Goal: Find contact information: Find contact information

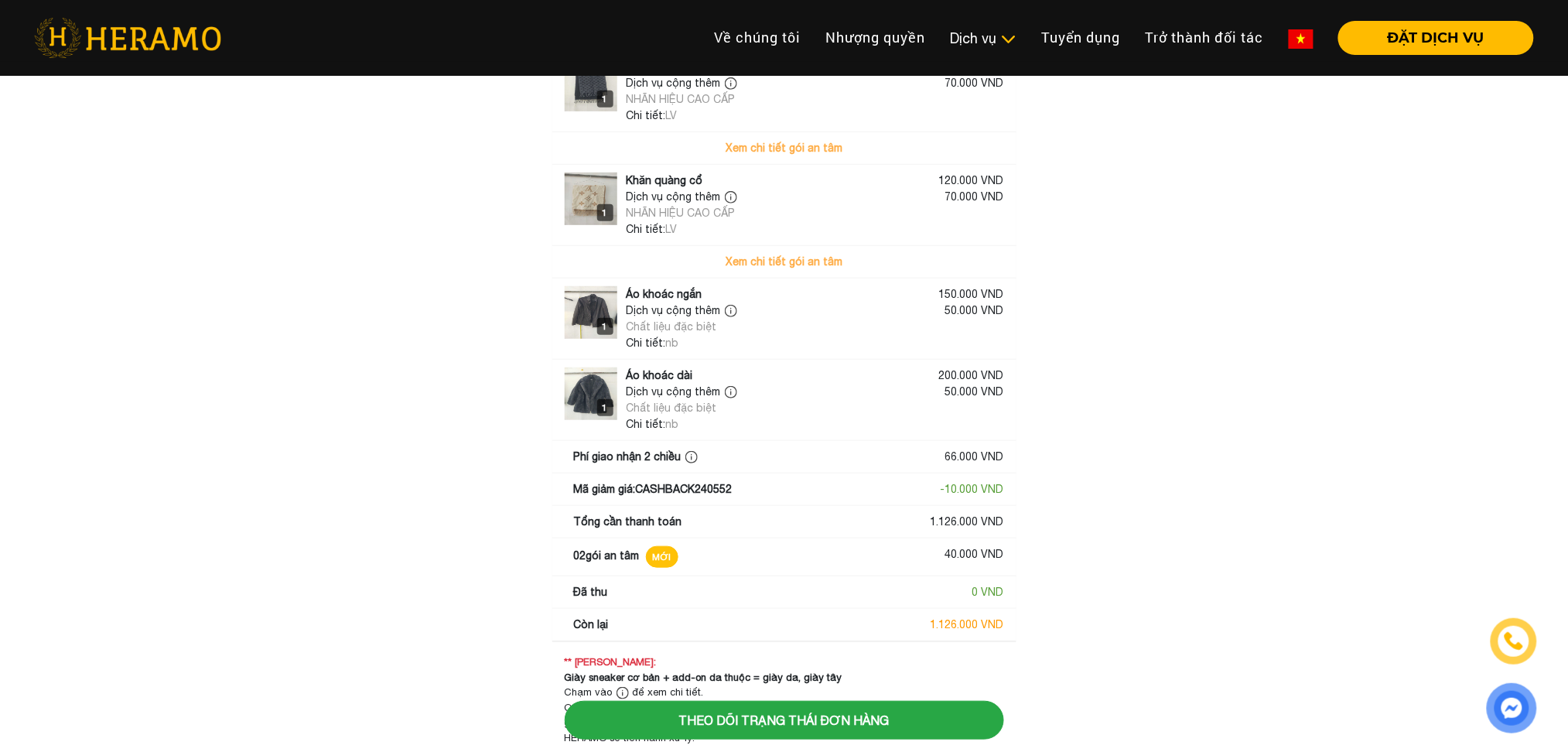
scroll to position [206, 0]
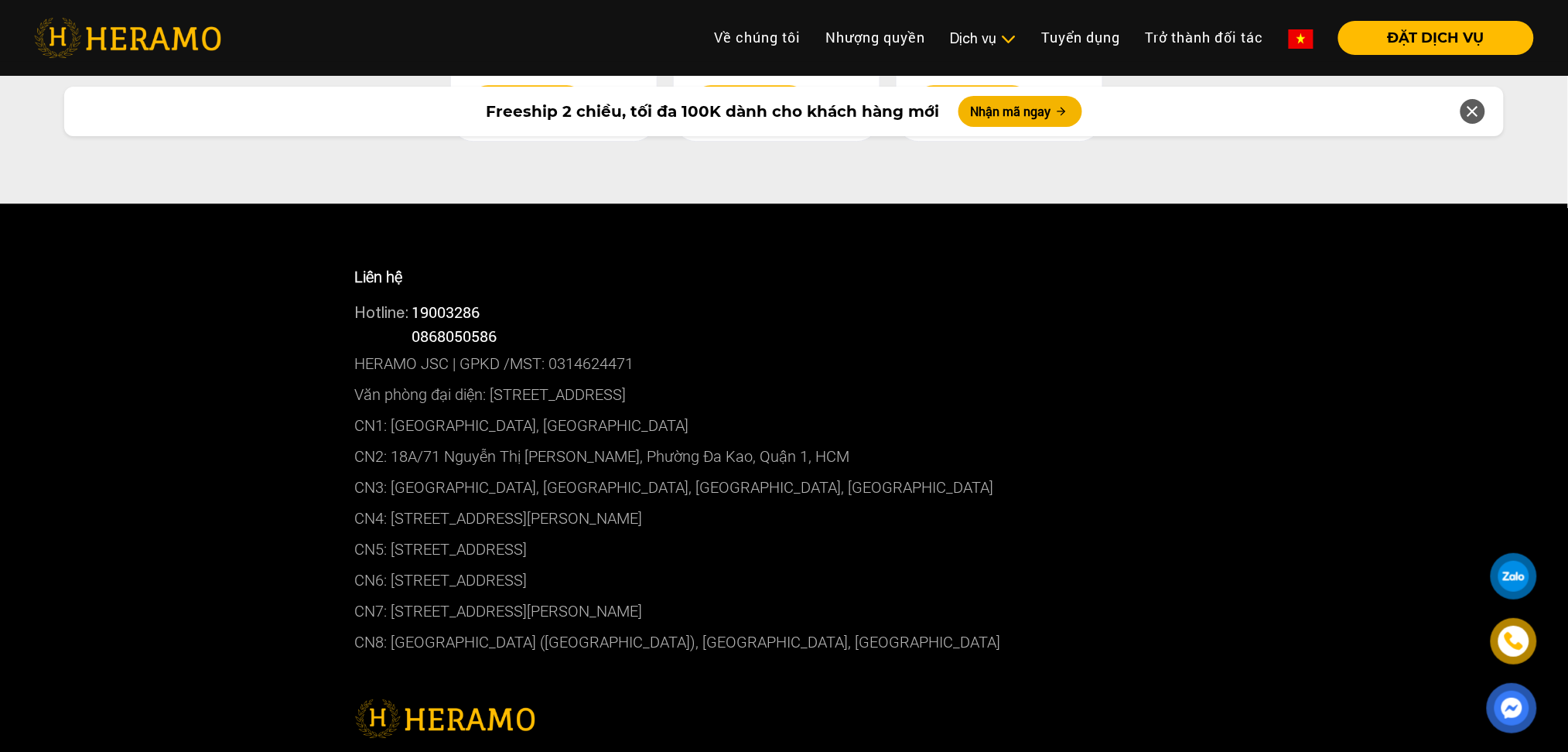
scroll to position [8042, 0]
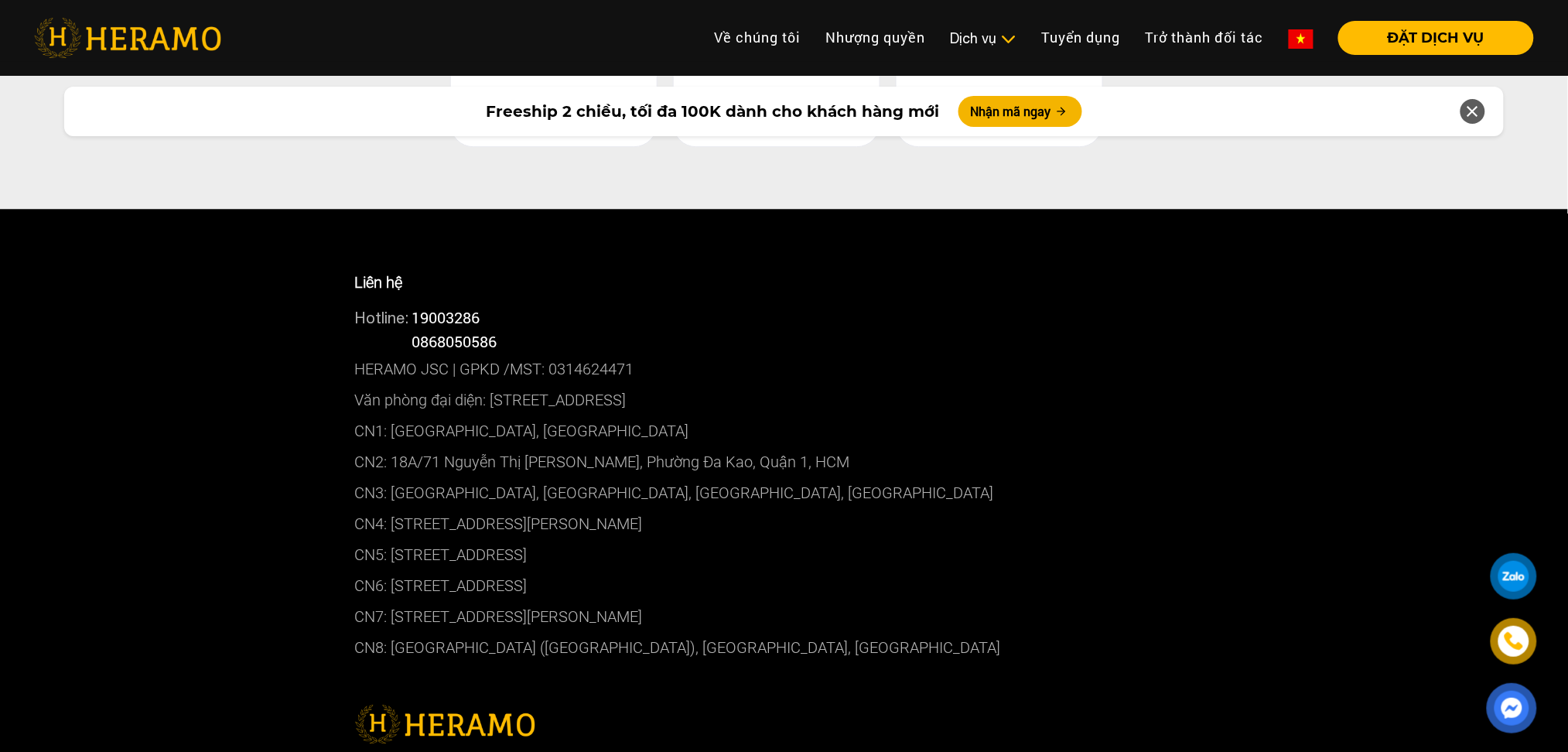
drag, startPoint x: 609, startPoint y: 512, endPoint x: 393, endPoint y: 514, distance: 216.0
click at [393, 539] on p "CN5: [STREET_ADDRESS]" at bounding box center [784, 554] width 859 height 31
copy p "[STREET_ADDRESS]"
drag, startPoint x: 500, startPoint y: 302, endPoint x: 416, endPoint y: 297, distance: 84.1
click at [416, 329] on div "Hotline: 0868050586" at bounding box center [784, 341] width 859 height 24
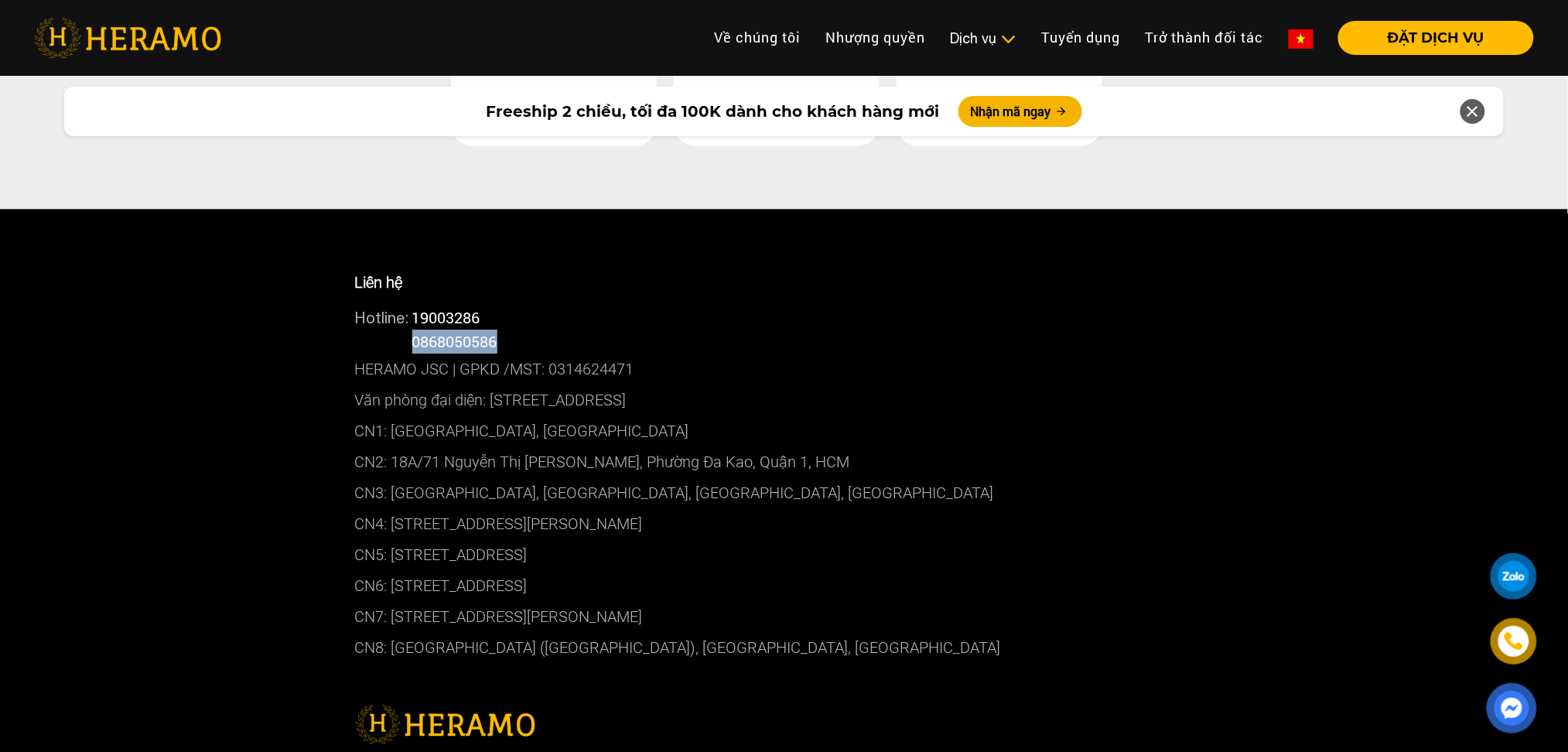
copy span "0868050586"
drag, startPoint x: 767, startPoint y: 487, endPoint x: 394, endPoint y: 470, distance: 373.4
click at [394, 508] on p "CN4: [STREET_ADDRESS][PERSON_NAME]" at bounding box center [784, 523] width 859 height 31
copy p "[STREET_ADDRESS][PERSON_NAME]"
